Goal: Transaction & Acquisition: Purchase product/service

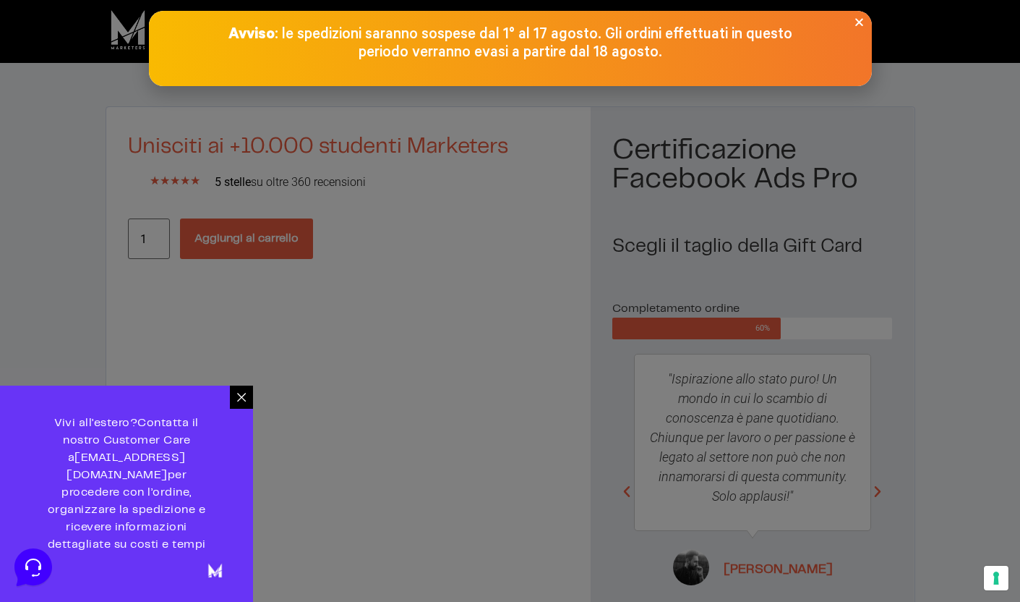
click at [933, 178] on div at bounding box center [510, 301] width 1020 height 602
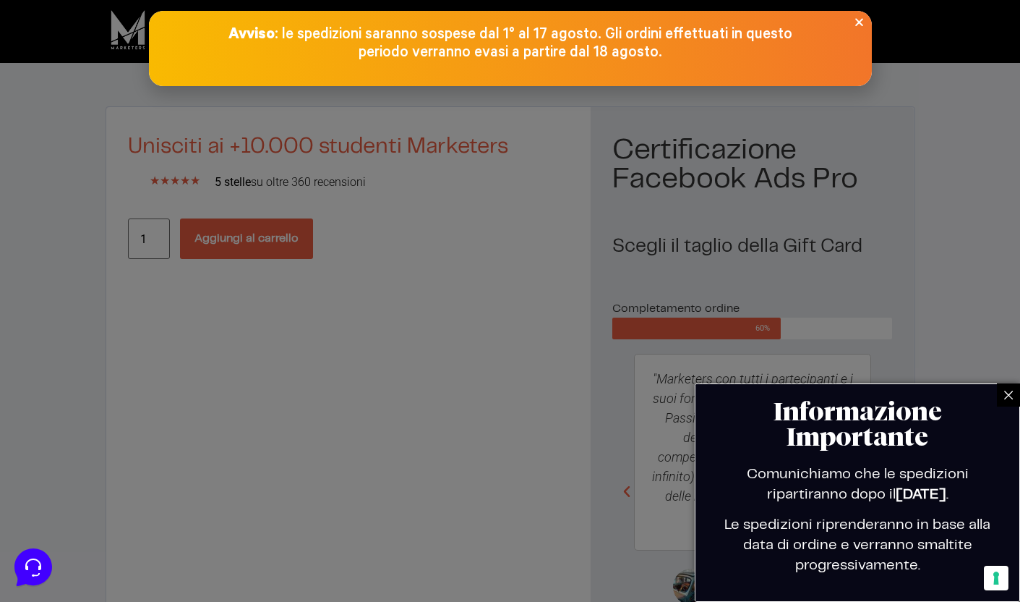
click at [857, 28] on div "Avviso : le spedizioni saranno sospese dal 1° al 17 agosto. Gli ordini effettua…" at bounding box center [510, 43] width 723 height 36
click at [857, 22] on icon "Close" at bounding box center [859, 22] width 11 height 11
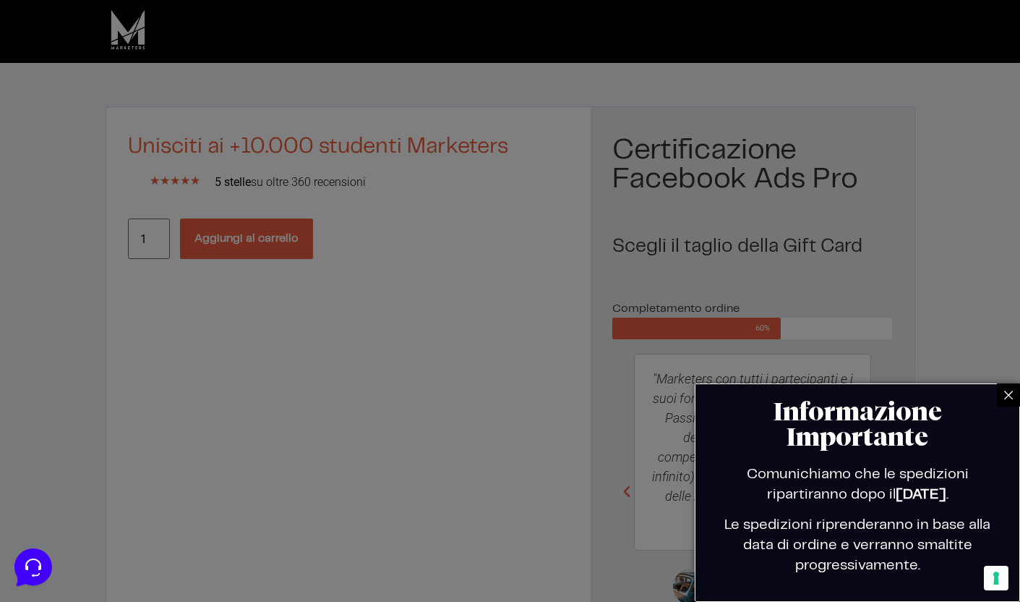
click at [999, 385] on div at bounding box center [1008, 394] width 23 height 23
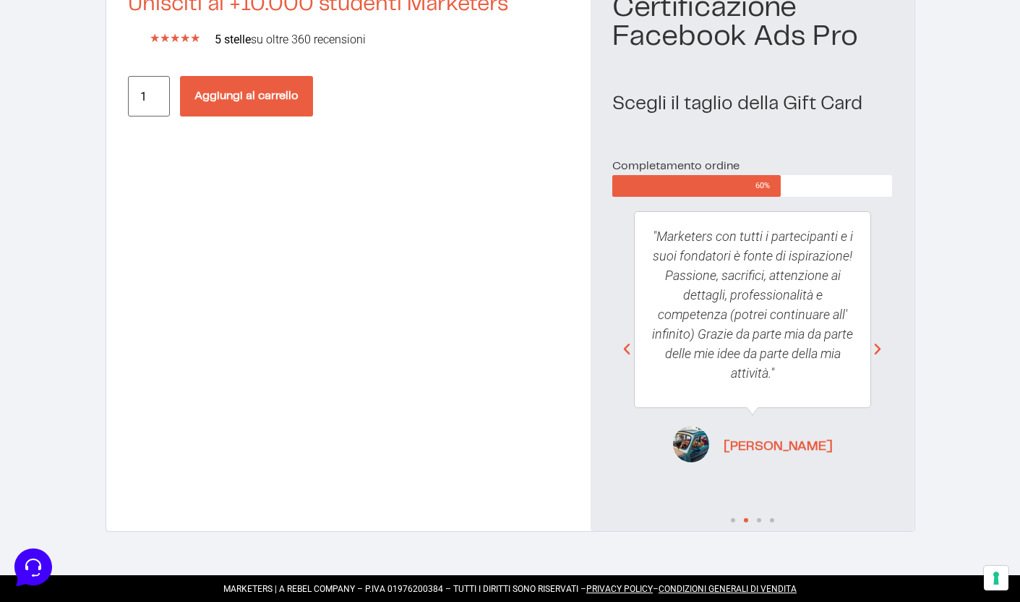
scroll to position [48, 0]
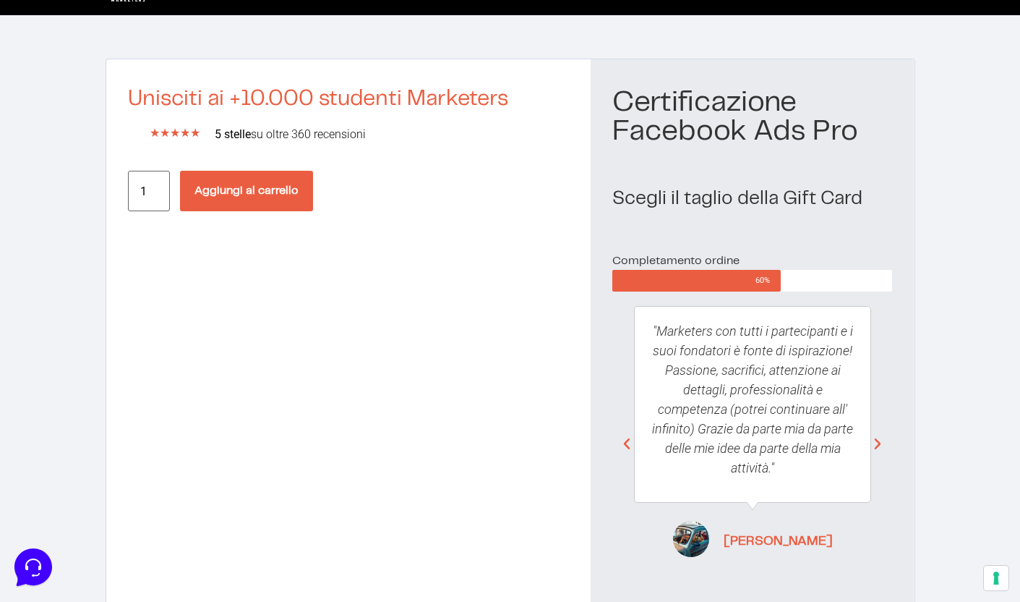
click at [290, 188] on button "Aggiungi al carrello" at bounding box center [246, 191] width 133 height 40
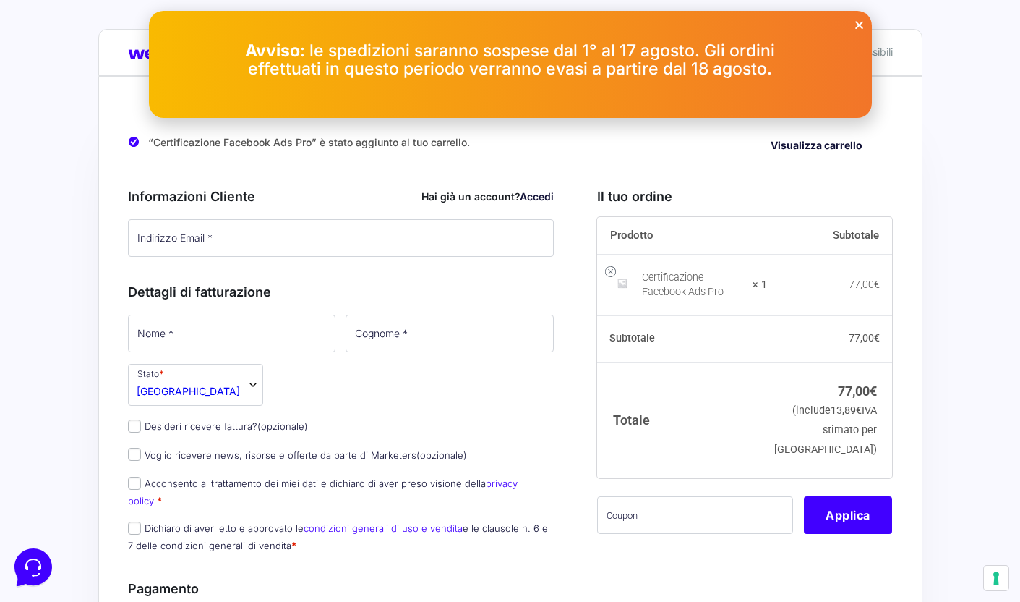
click at [672, 276] on div "Certificazione Facebook Ads Pro" at bounding box center [692, 284] width 101 height 29
copy div "Certificazione Facebook Ads Pro"
